Goal: Information Seeking & Learning: Learn about a topic

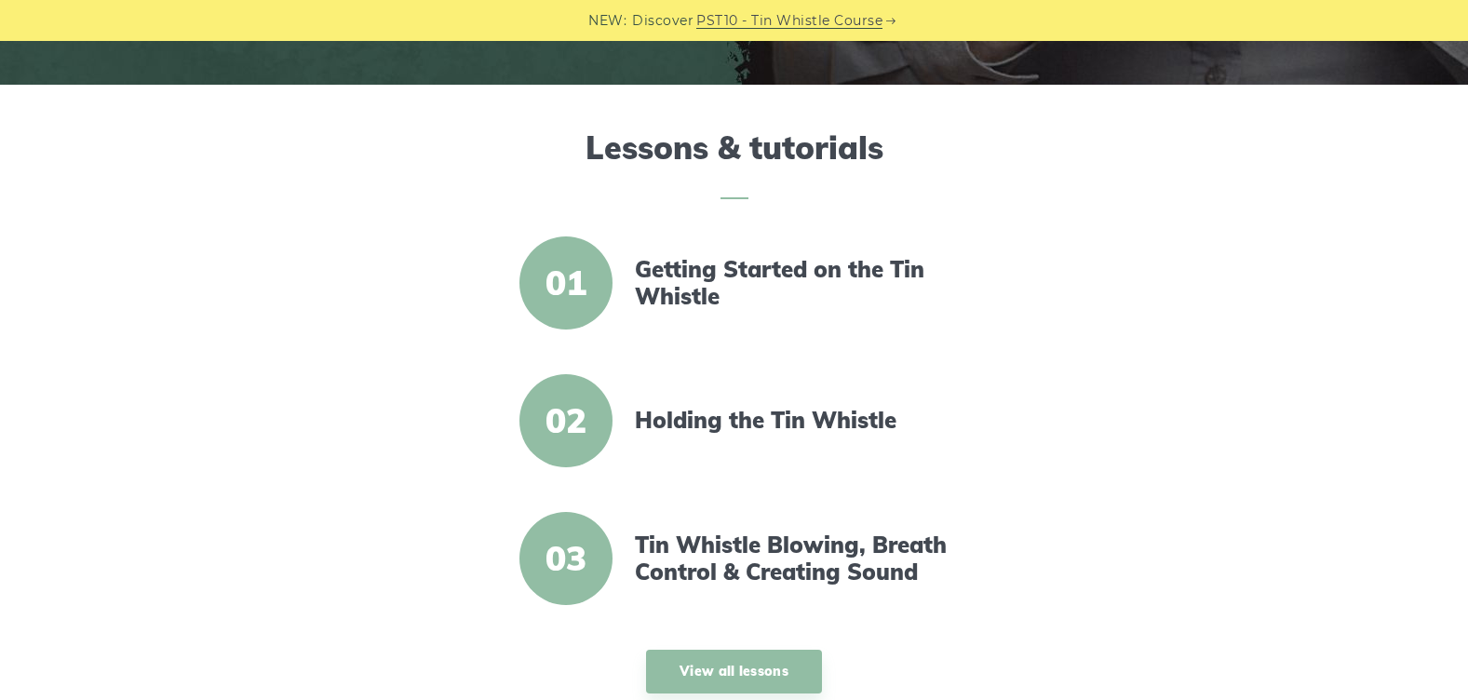
scroll to position [639, 0]
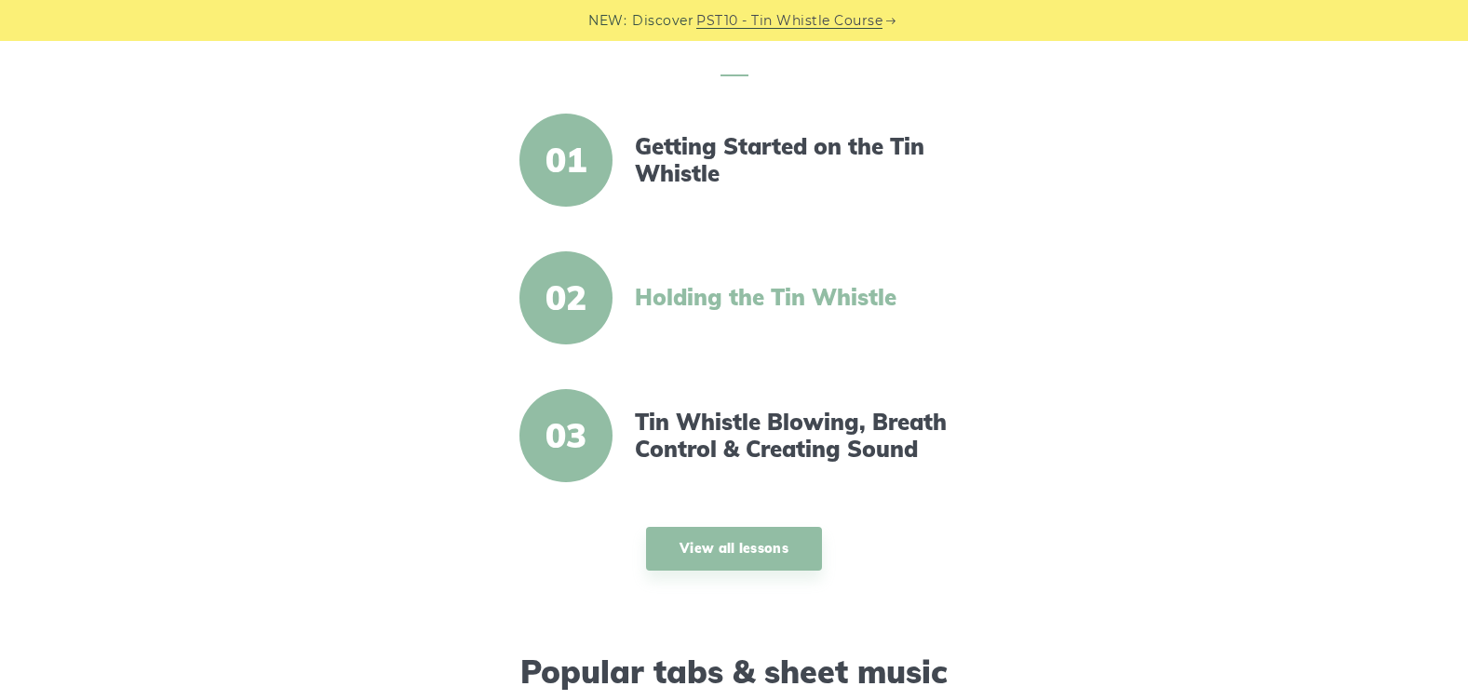
click at [804, 303] on link "Holding the Tin Whistle" at bounding box center [795, 297] width 320 height 27
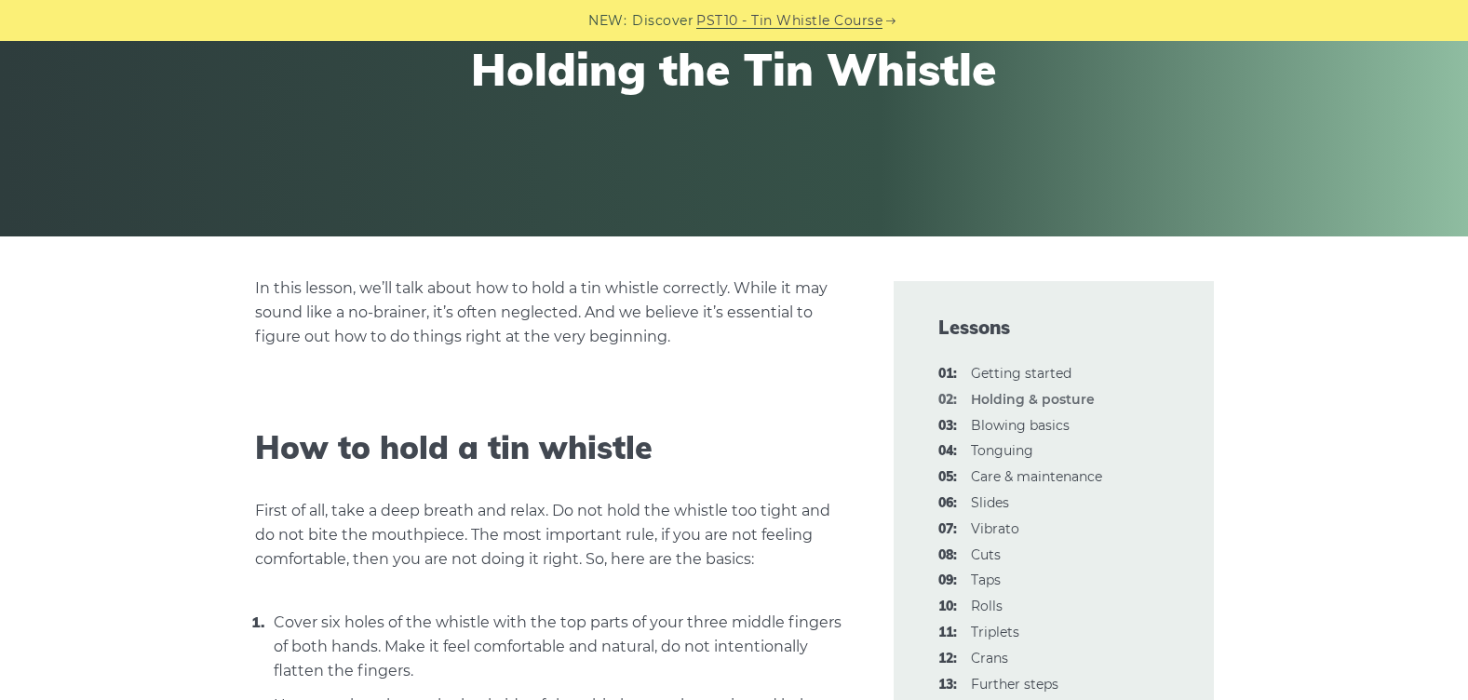
scroll to position [284, 0]
